Goal: Task Accomplishment & Management: Complete application form

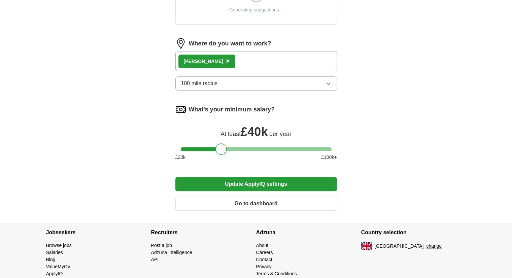
scroll to position [286, 0]
click at [226, 61] on span "×" at bounding box center [228, 61] width 4 height 7
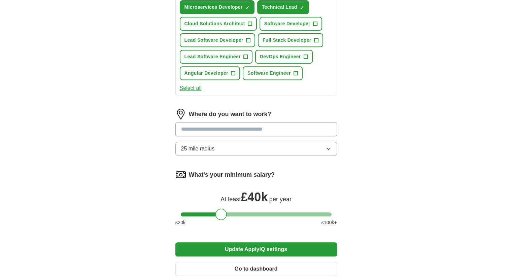
click at [213, 129] on input at bounding box center [256, 129] width 162 height 14
type input "**********"
click at [175, 242] on button "Update ApplyIQ settings" at bounding box center [256, 249] width 162 height 14
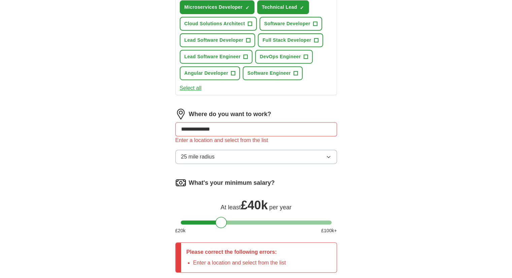
click at [234, 130] on input "**********" at bounding box center [256, 129] width 162 height 14
click at [239, 156] on button "25 mile radius" at bounding box center [256, 157] width 162 height 14
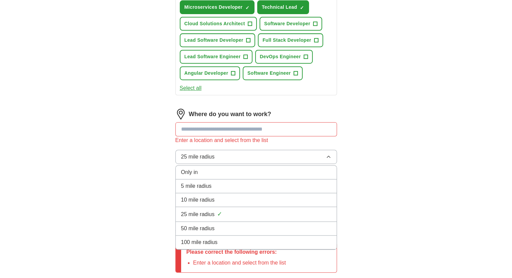
click at [200, 171] on div "Only in" at bounding box center [256, 172] width 150 height 8
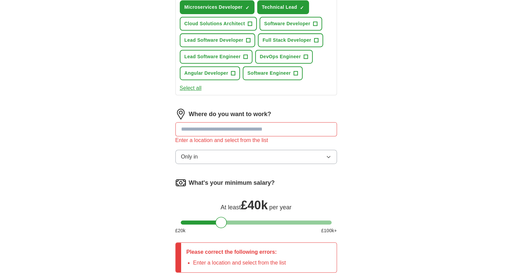
click at [225, 155] on button "Only in" at bounding box center [256, 157] width 162 height 14
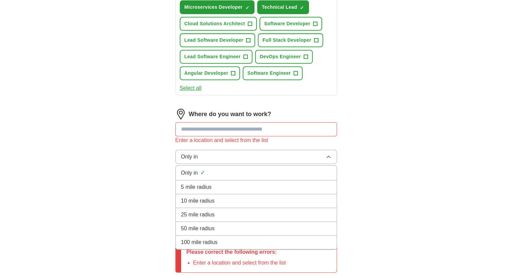
click at [210, 243] on span "100 mile radius" at bounding box center [199, 242] width 37 height 8
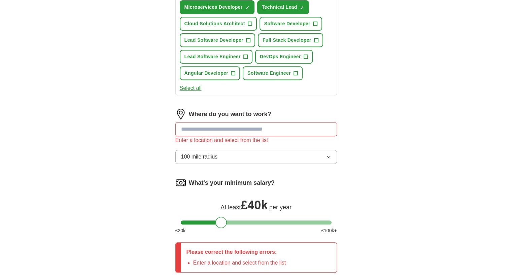
click at [184, 123] on input at bounding box center [256, 129] width 162 height 14
type input "**"
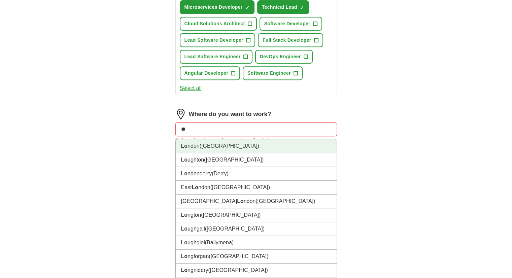
click at [218, 147] on li "Lo ndon (UK)" at bounding box center [256, 146] width 161 height 14
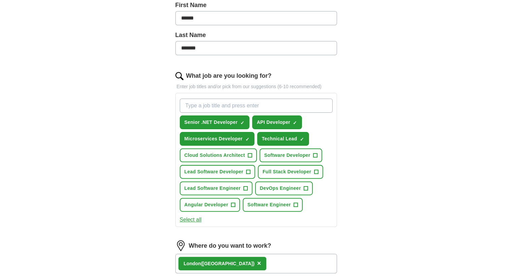
scroll to position [141, 0]
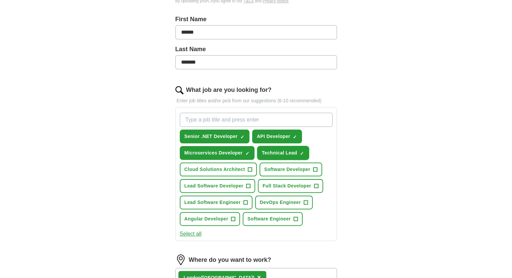
click at [0, 0] on span "×" at bounding box center [0, 0] width 0 height 0
click at [295, 169] on span "Software Developer" at bounding box center [287, 169] width 46 height 7
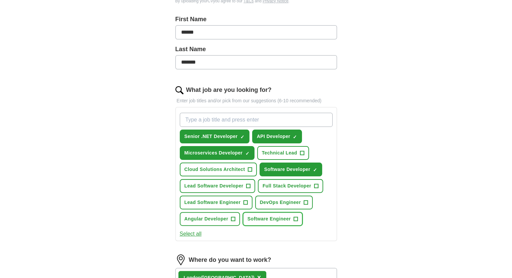
click at [279, 219] on span "Software Engineer" at bounding box center [268, 218] width 43 height 7
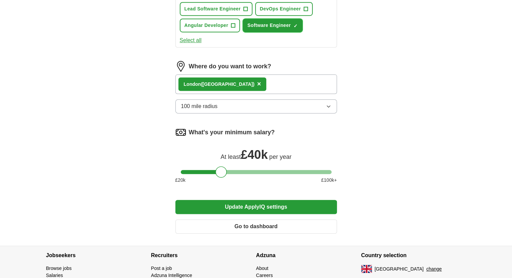
scroll to position [342, 0]
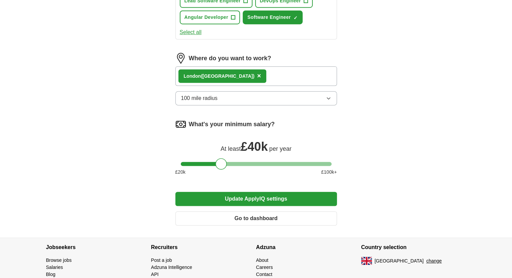
click at [279, 197] on button "Update ApplyIQ settings" at bounding box center [256, 199] width 162 height 14
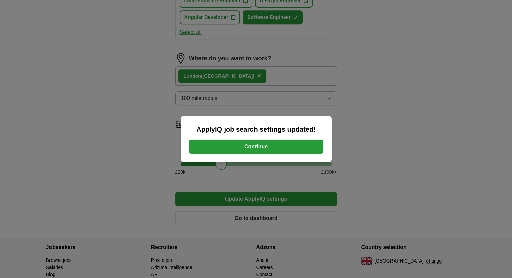
click at [261, 150] on button "Continue" at bounding box center [256, 147] width 135 height 14
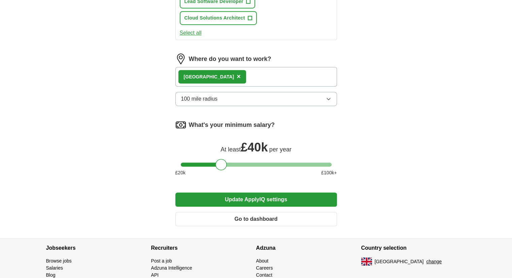
scroll to position [380, 0]
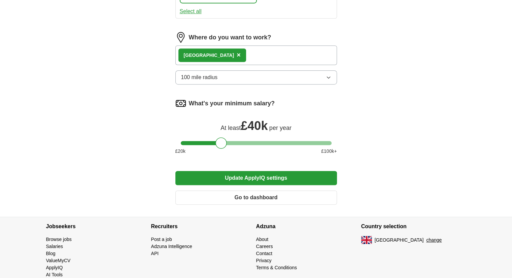
click at [257, 177] on button "Update ApplyIQ settings" at bounding box center [256, 178] width 162 height 14
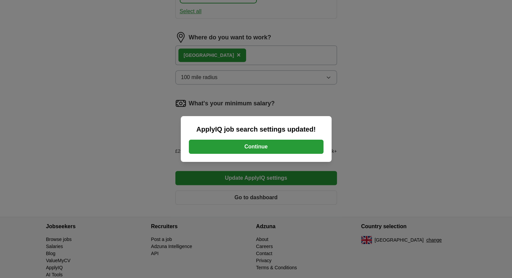
click at [277, 143] on button "Continue" at bounding box center [256, 147] width 135 height 14
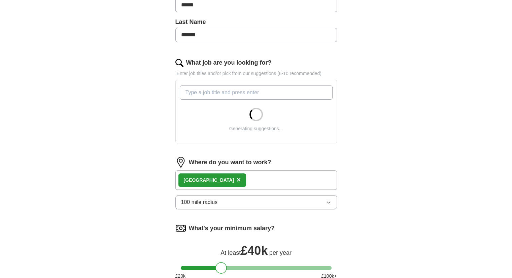
scroll to position [166, 0]
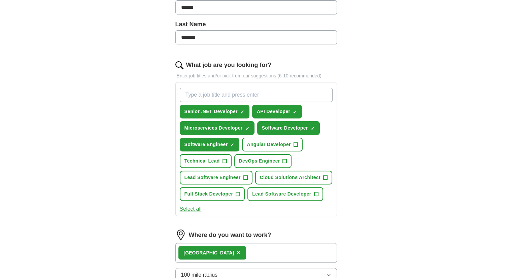
click at [256, 93] on input "What job are you looking for?" at bounding box center [256, 95] width 153 height 14
type input "azure Developer"
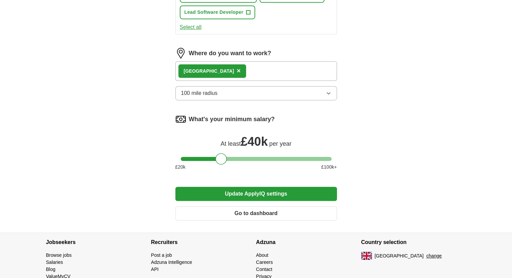
scroll to position [390, 0]
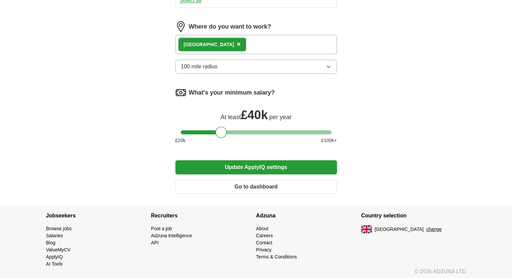
click at [276, 162] on button "Update ApplyIQ settings" at bounding box center [256, 167] width 162 height 14
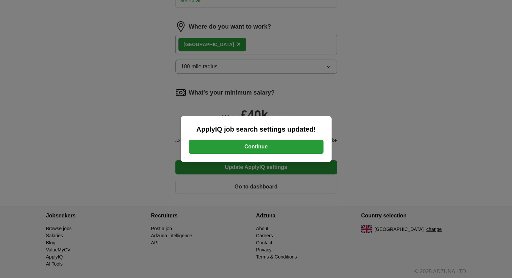
click at [267, 149] on button "Continue" at bounding box center [256, 147] width 135 height 14
